Goal: Task Accomplishment & Management: Manage account settings

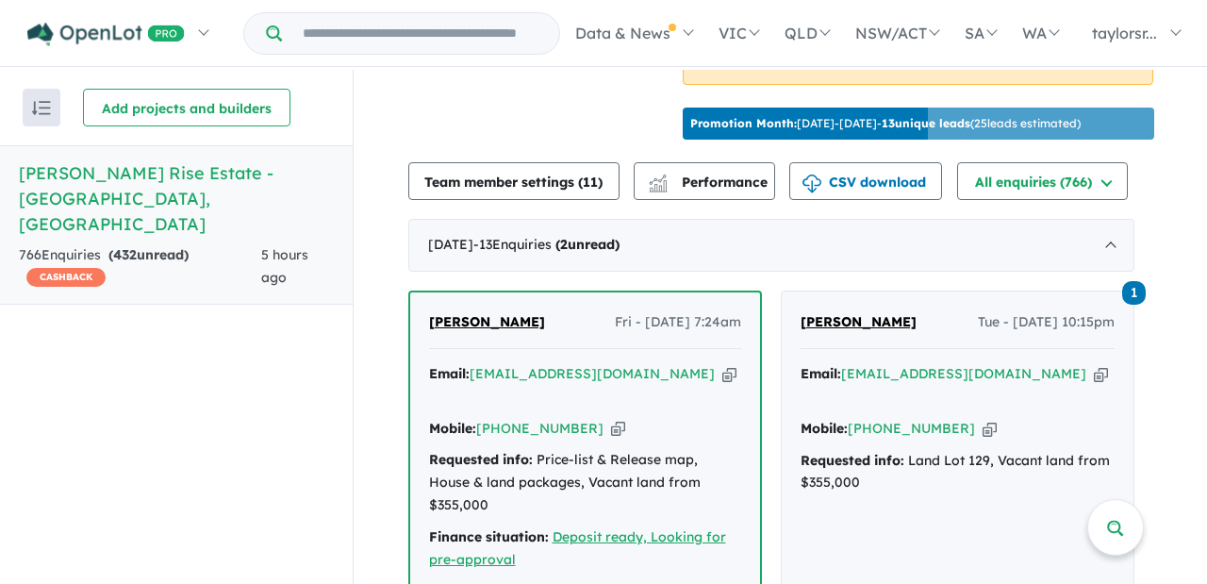
scroll to position [679, 0]
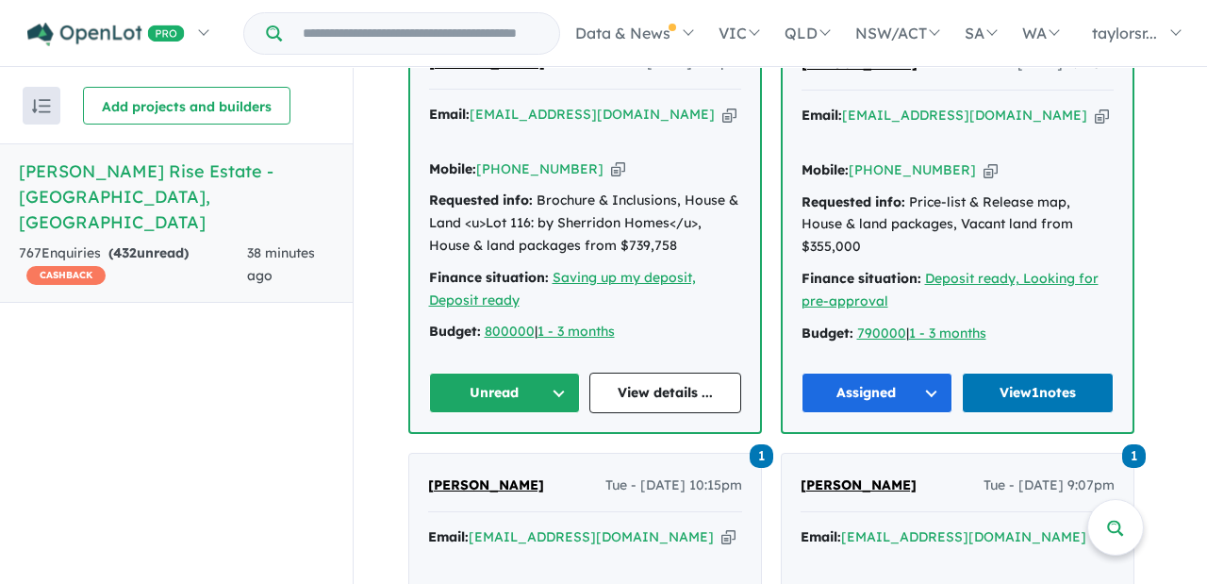
scroll to position [903, 0]
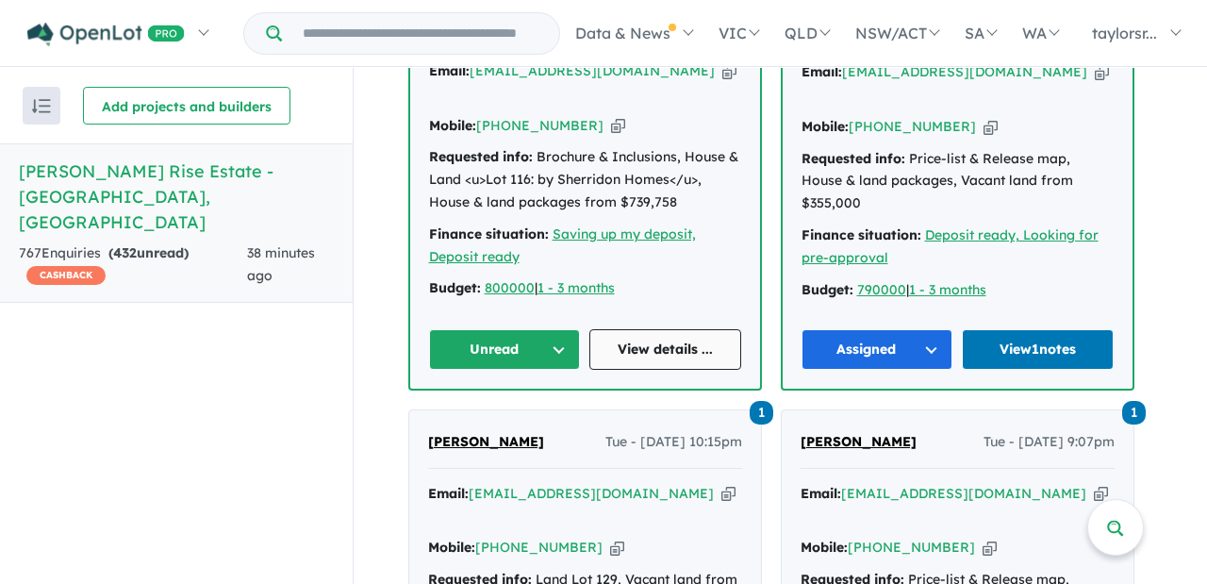
click at [680, 329] on link "View details ..." at bounding box center [665, 349] width 152 height 41
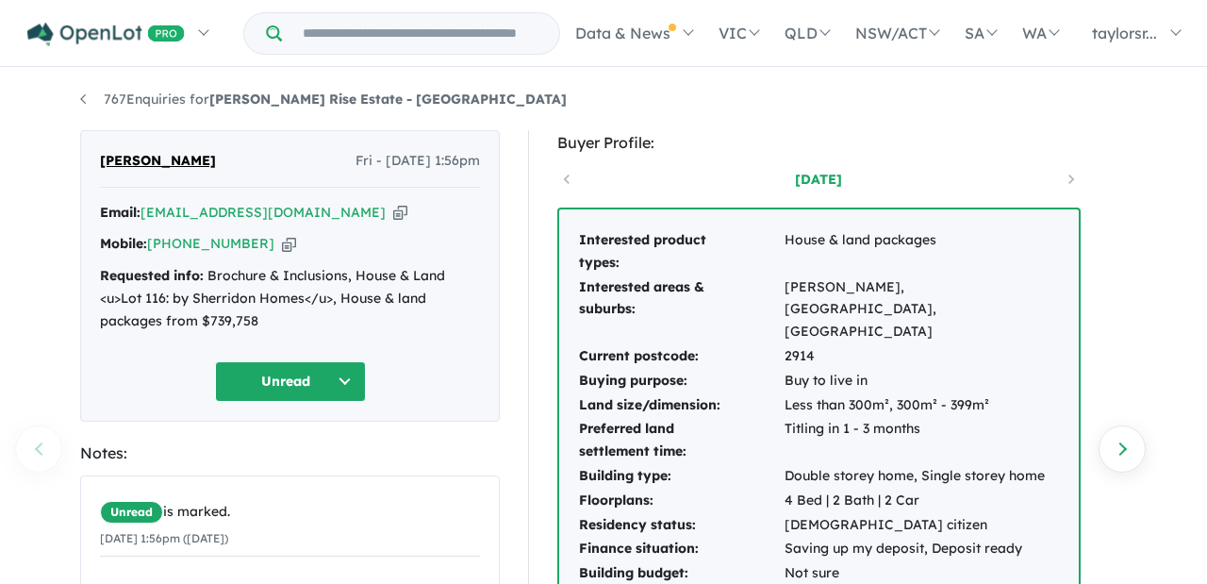
click at [345, 377] on button "Unread" at bounding box center [290, 381] width 151 height 41
click at [289, 461] on button "Assigned" at bounding box center [298, 469] width 164 height 43
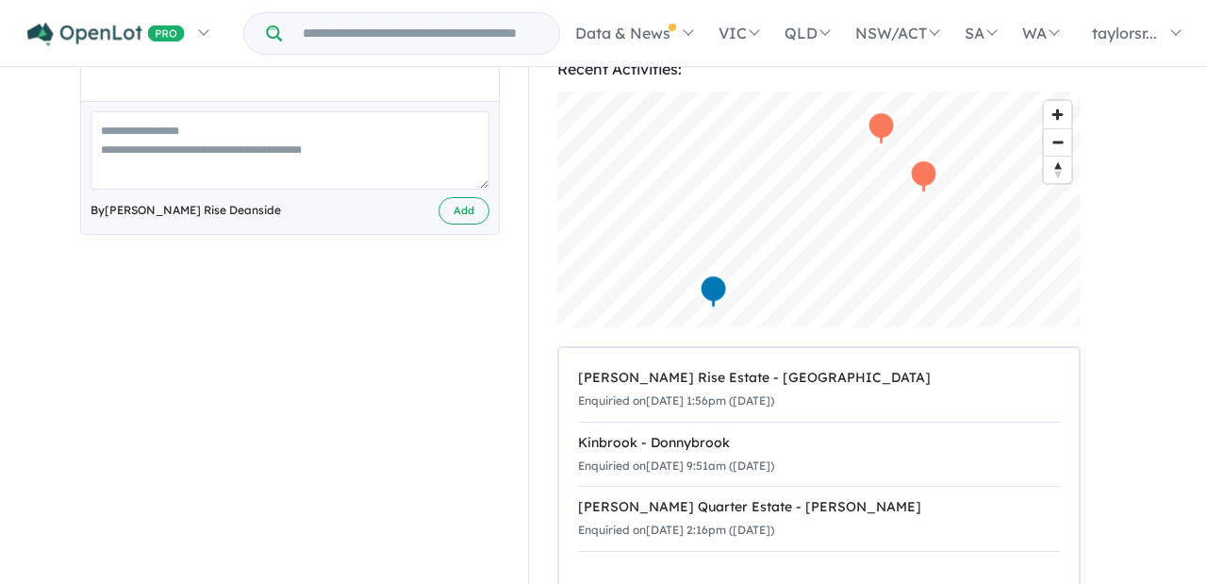
scroll to position [642, 0]
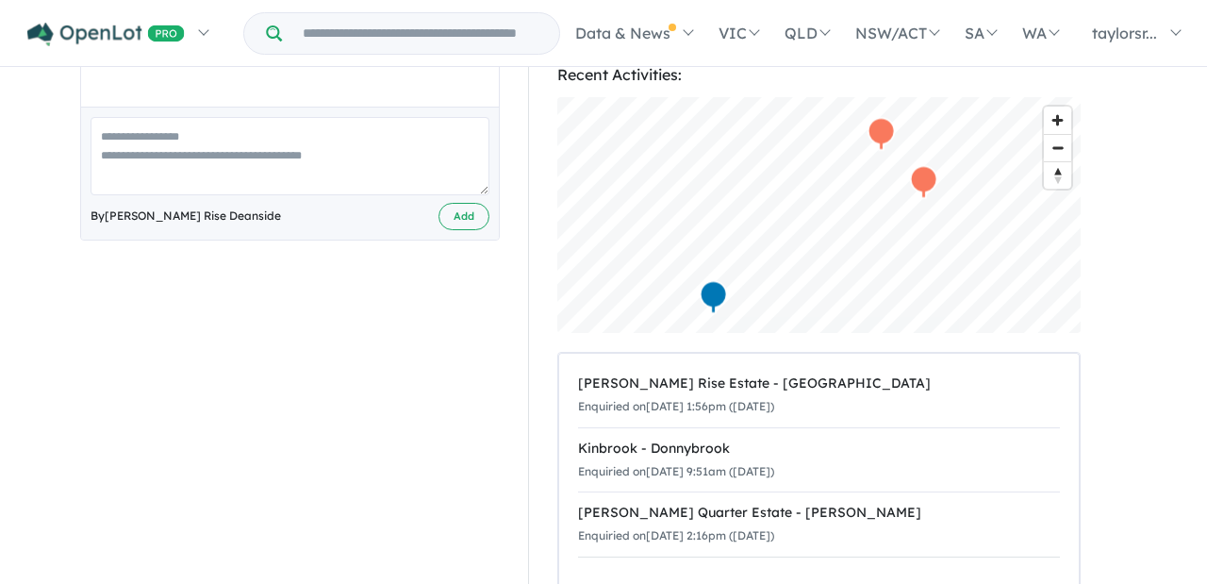
click at [353, 162] on textarea at bounding box center [290, 156] width 399 height 78
paste textarea "**********"
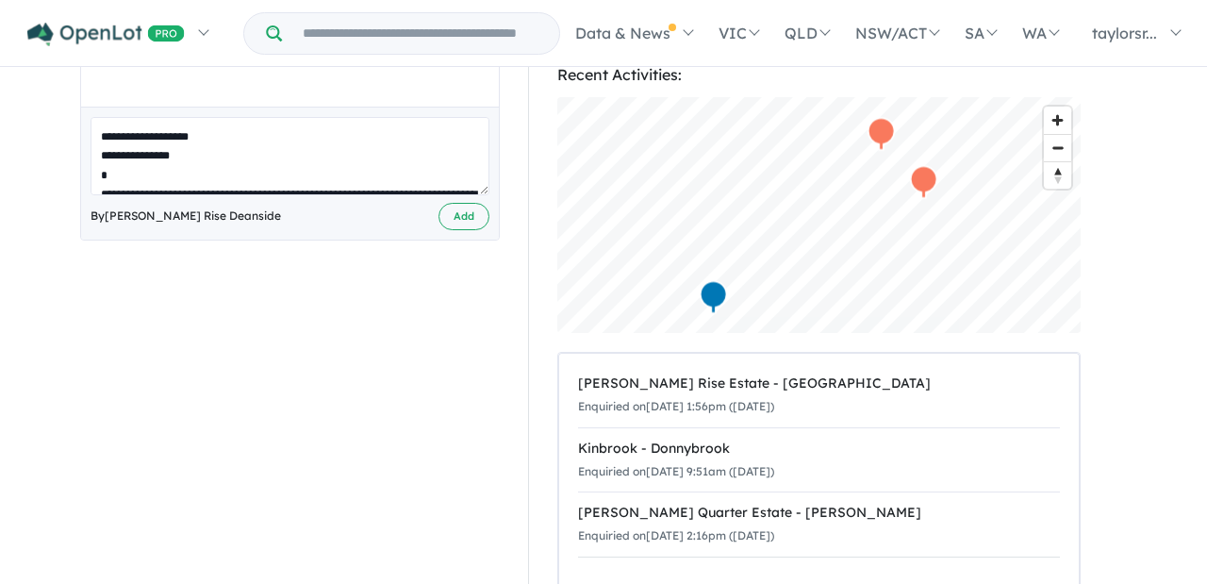
scroll to position [680, 0]
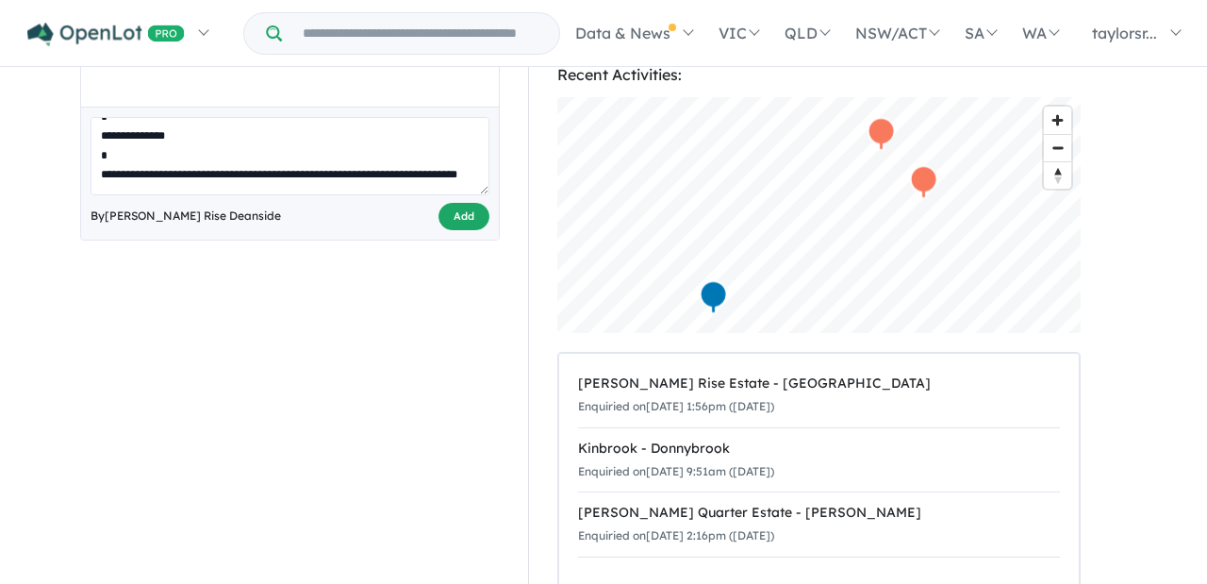
type textarea "**********"
click at [460, 222] on button "Add" at bounding box center [463, 216] width 51 height 27
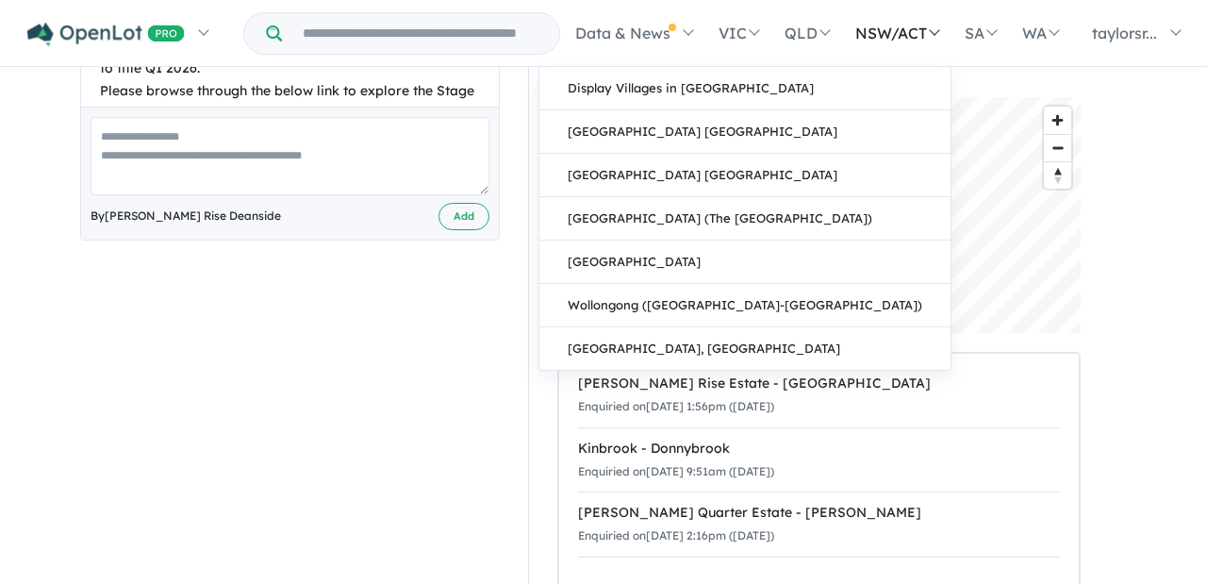
scroll to position [1036, 0]
